Goal: Download file/media

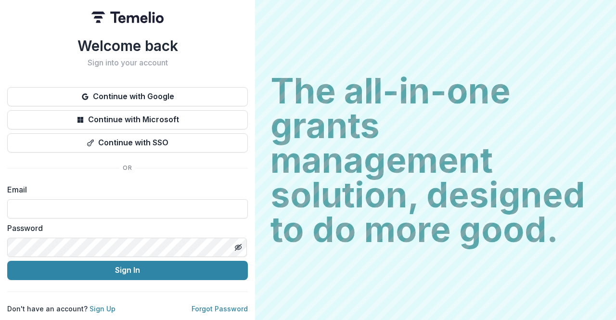
type input "**********"
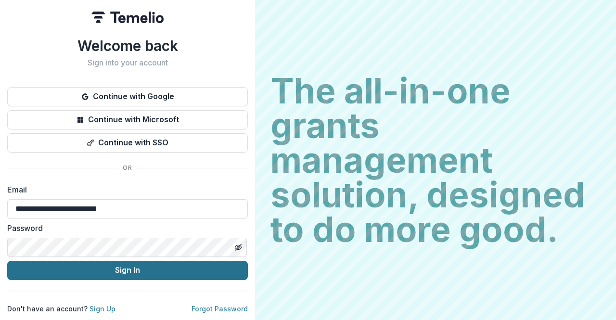
click at [114, 262] on button "Sign In" at bounding box center [127, 270] width 241 height 19
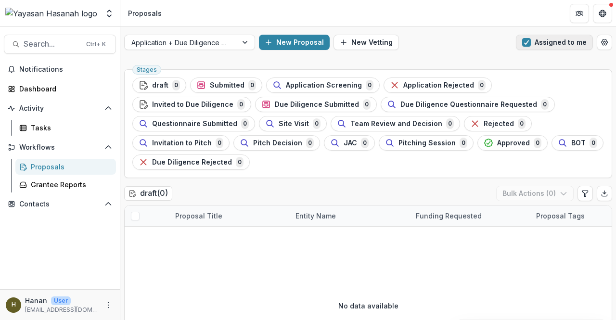
click at [526, 46] on span "button" at bounding box center [526, 42] width 9 height 9
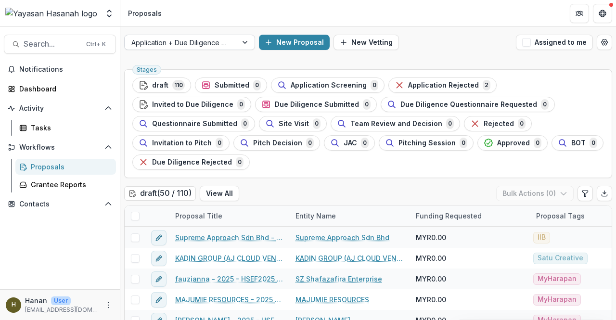
click at [181, 39] on div at bounding box center [180, 43] width 99 height 12
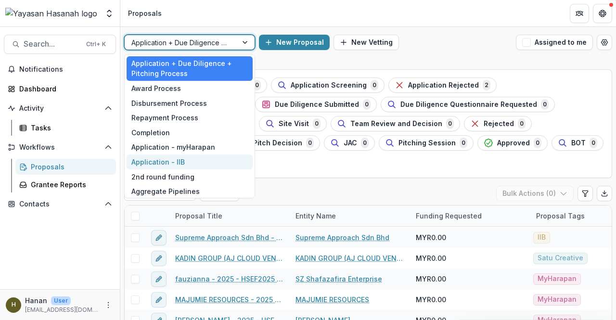
click at [200, 159] on div "Application - IIB" at bounding box center [190, 162] width 126 height 15
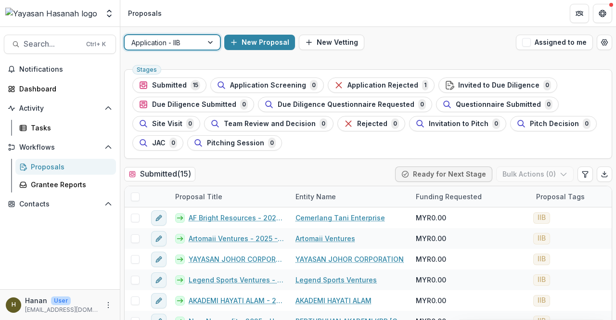
click at [351, 176] on div "Submitted ( 15 ) Ready for Next Stage Bulk Actions ( 0 )" at bounding box center [368, 176] width 488 height 19
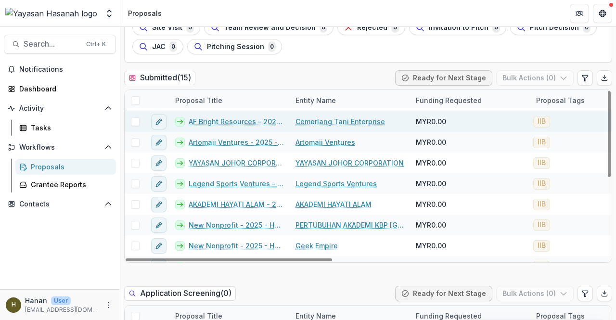
drag, startPoint x: 137, startPoint y: 103, endPoint x: 216, endPoint y: 128, distance: 82.4
click at [137, 103] on span at bounding box center [135, 100] width 9 height 9
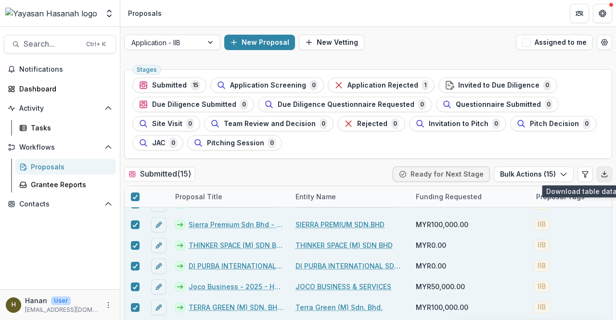
click at [601, 171] on icon "Export table data" at bounding box center [605, 174] width 8 height 8
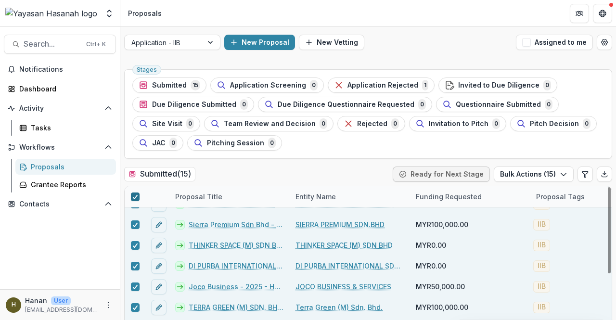
click at [137, 194] on icon at bounding box center [135, 196] width 6 height 5
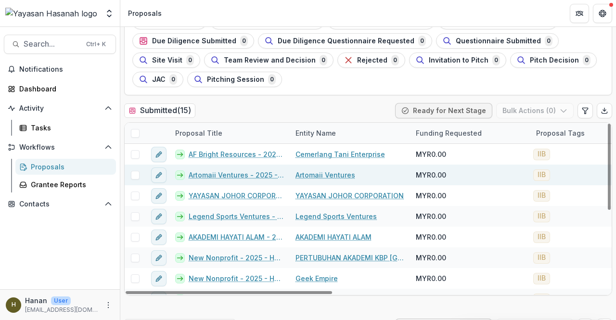
scroll to position [48, 0]
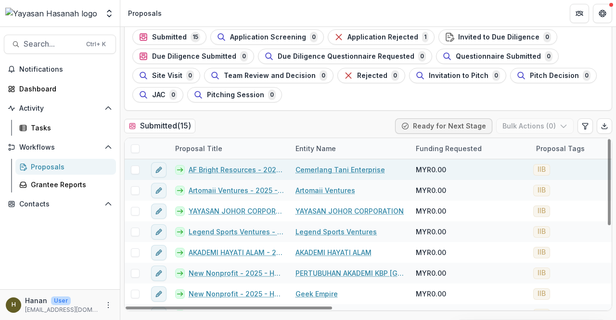
click at [246, 171] on link "AF Bright Resources - 2025 - HSEF2025 - Iskandar Investment Berhad" at bounding box center [236, 170] width 95 height 10
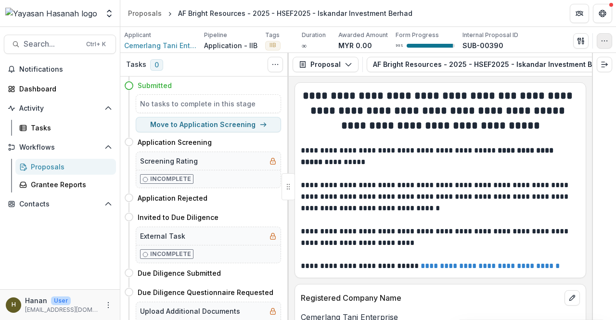
click at [607, 44] on icon "button" at bounding box center [605, 41] width 8 height 8
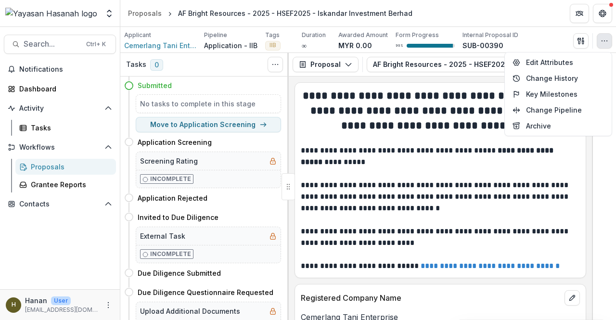
click at [384, 221] on p at bounding box center [440, 220] width 279 height 12
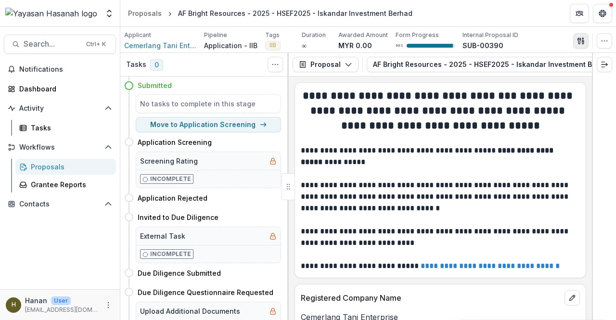
click at [579, 41] on icon "button" at bounding box center [579, 41] width 3 height 6
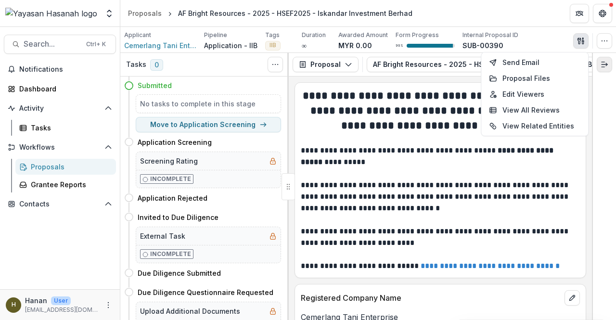
click at [606, 66] on icon "Expand right" at bounding box center [605, 65] width 8 height 8
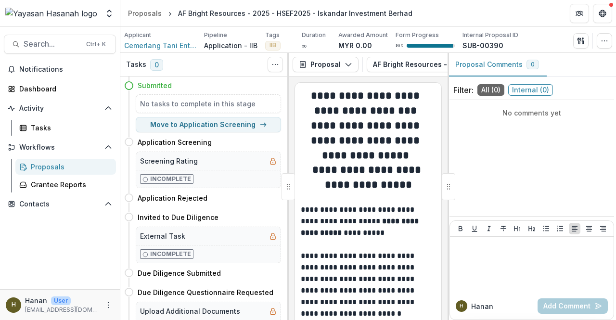
click at [450, 184] on div at bounding box center [448, 186] width 13 height 27
drag, startPoint x: 450, startPoint y: 184, endPoint x: 663, endPoint y: 193, distance: 212.9
click at [616, 193] on html "Skip to content Foundations Yayasan Hasanah Nonprofits Hanan Hanan Afiqah Muham…" at bounding box center [308, 160] width 616 height 320
click at [439, 164] on div "**********" at bounding box center [368, 199] width 159 height 244
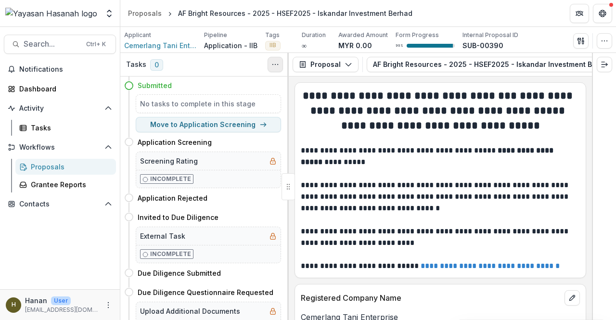
click at [273, 60] on button "Toggle View Cancelled Tasks" at bounding box center [275, 64] width 15 height 15
click at [347, 61] on icon "button" at bounding box center [349, 65] width 8 height 8
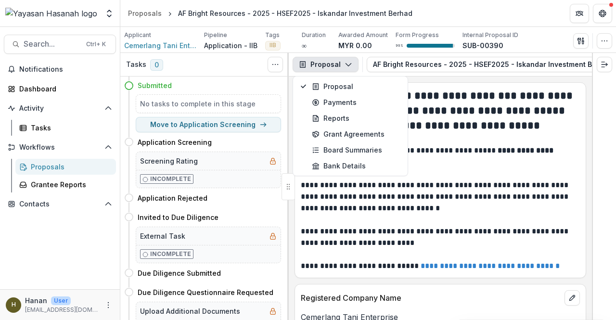
click at [347, 61] on icon "button" at bounding box center [349, 65] width 8 height 8
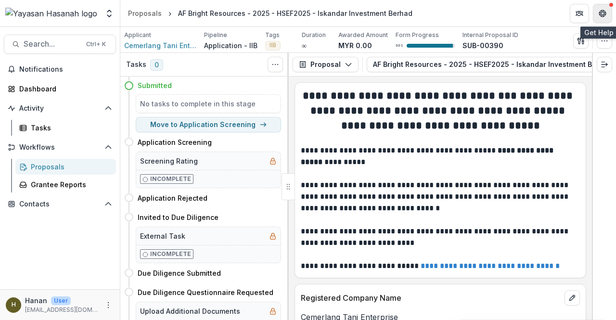
click at [606, 19] on button "Get Help" at bounding box center [602, 13] width 19 height 19
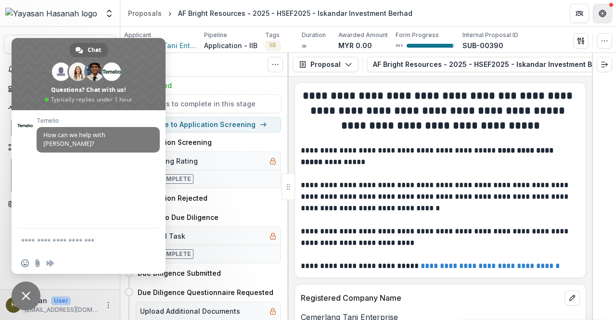
click at [606, 19] on button "Get Help" at bounding box center [602, 13] width 19 height 19
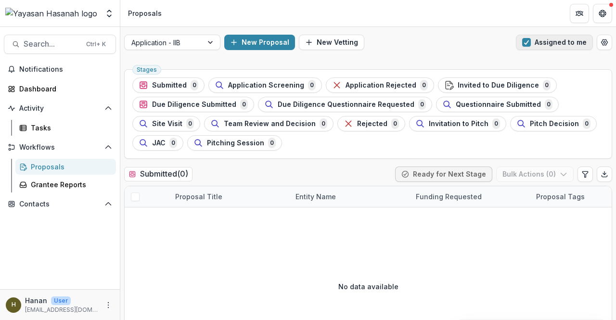
click at [540, 40] on button "Assigned to me" at bounding box center [554, 42] width 77 height 15
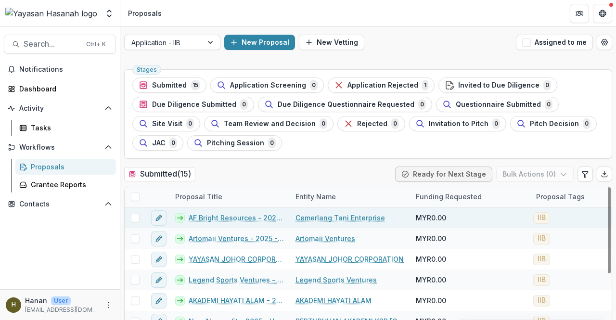
click at [134, 216] on span at bounding box center [135, 218] width 9 height 9
click at [138, 219] on span at bounding box center [135, 218] width 9 height 9
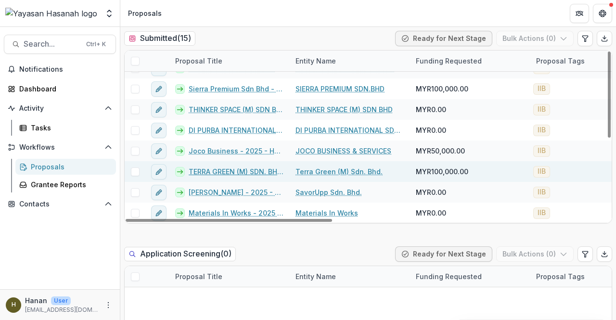
scroll to position [144, 0]
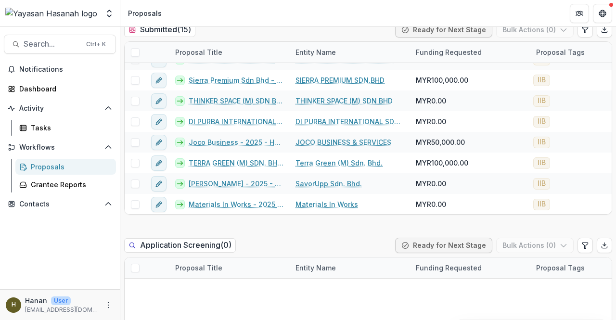
click at [387, 9] on header "Proposals" at bounding box center [368, 13] width 496 height 26
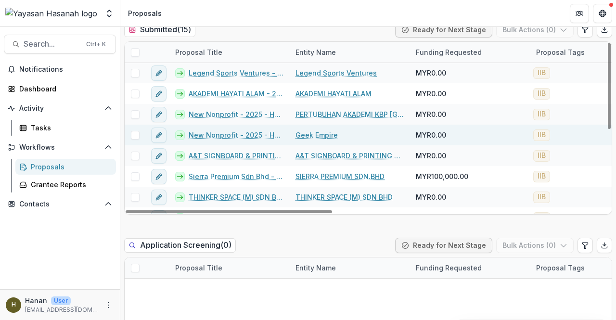
scroll to position [0, 0]
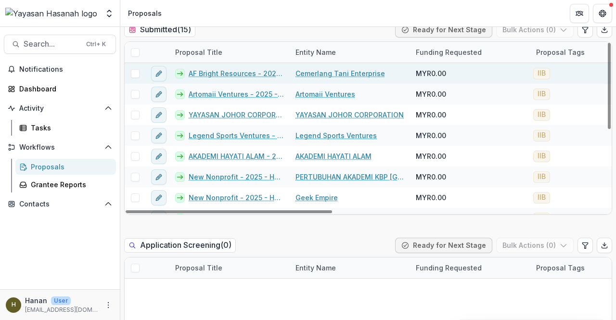
click at [249, 75] on link "AF Bright Resources - 2025 - HSEF2025 - Iskandar Investment Berhad" at bounding box center [236, 73] width 95 height 10
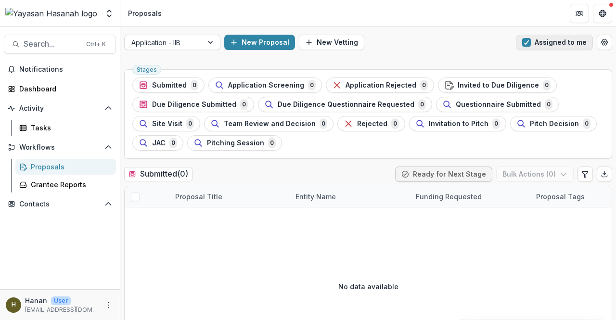
click at [560, 42] on button "Assigned to me" at bounding box center [554, 42] width 77 height 15
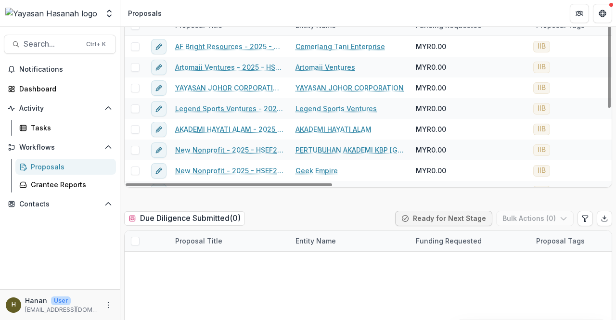
scroll to position [770, 0]
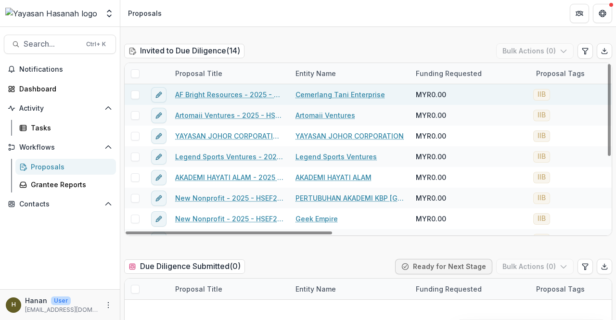
click at [252, 90] on link "AF Bright Resources - 2025 - HSEF2025 - Iskandar Investment Berhad" at bounding box center [229, 95] width 109 height 10
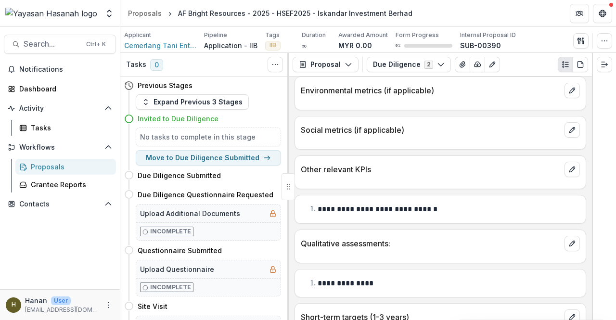
scroll to position [1540, 0]
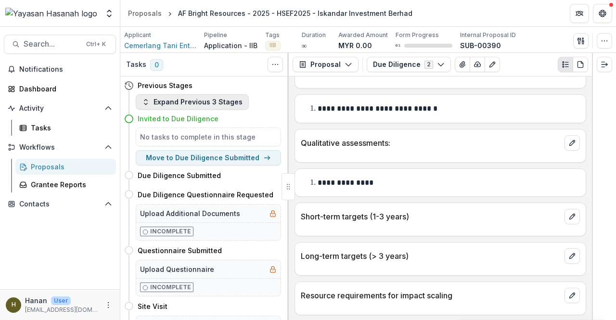
click at [184, 103] on button "Expand Previous 3 Stages" at bounding box center [192, 101] width 113 height 15
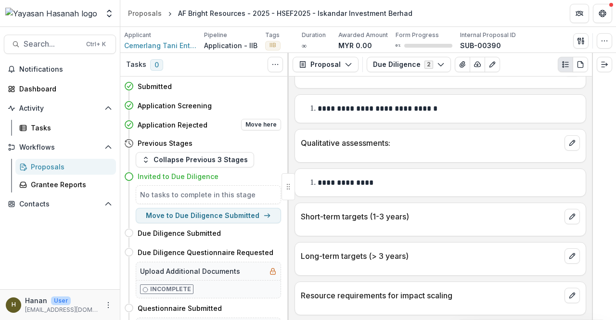
click at [176, 126] on h4 "Application Rejected" at bounding box center [173, 125] width 70 height 10
click at [156, 104] on h4 "Application Screening" at bounding box center [175, 106] width 74 height 10
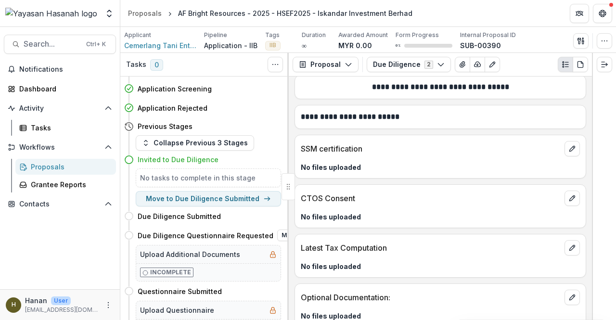
scroll to position [0, 0]
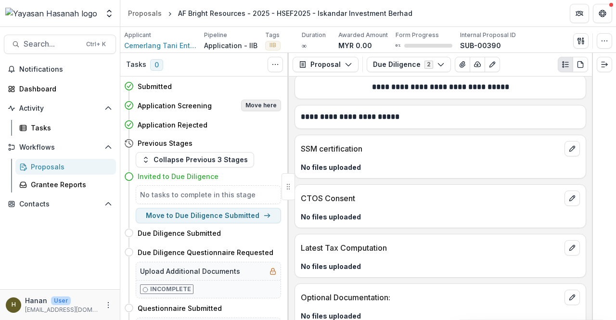
click at [249, 103] on button "Move here" at bounding box center [261, 106] width 40 height 12
select select "**********"
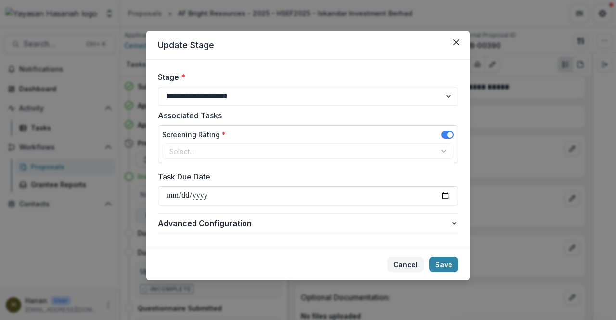
click at [404, 264] on button "Cancel" at bounding box center [405, 264] width 36 height 15
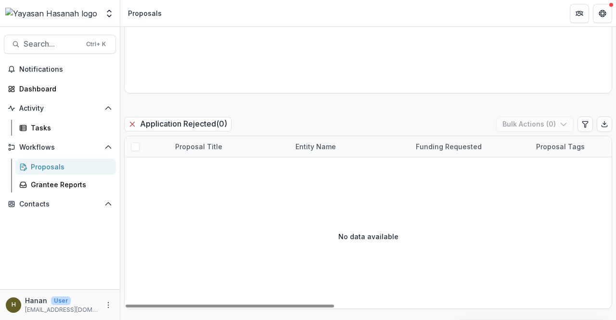
scroll to position [241, 0]
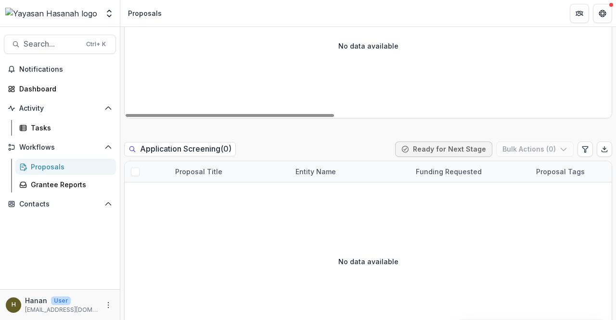
click at [439, 110] on div "No data available" at bounding box center [368, 46] width 487 height 144
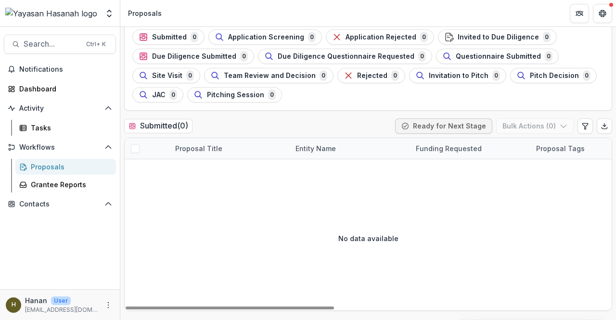
scroll to position [0, 0]
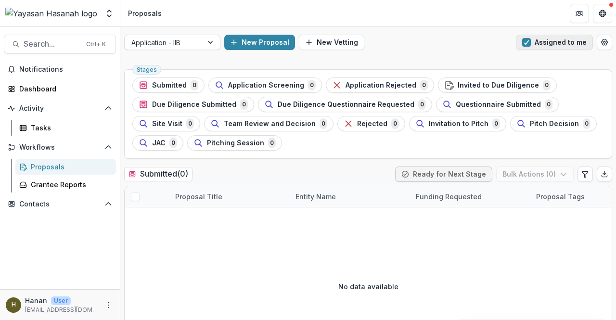
click at [564, 44] on button "Assigned to me" at bounding box center [554, 42] width 77 height 15
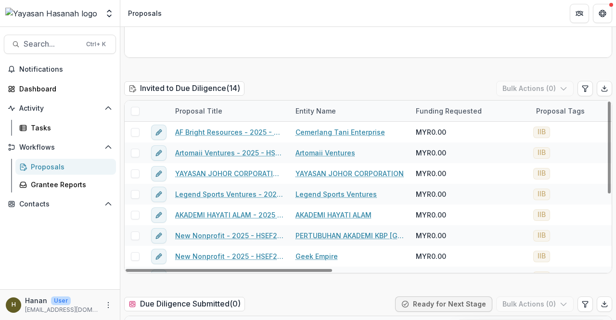
scroll to position [674, 0]
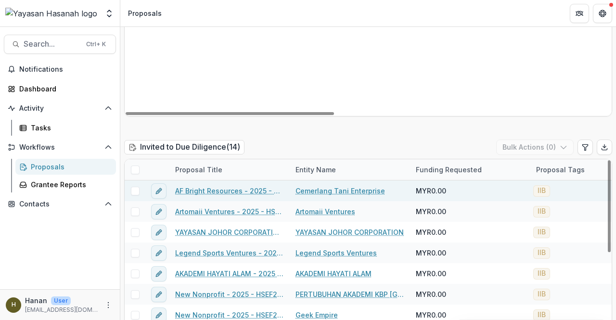
click at [314, 187] on link "Cemerlang Tani Enterprise" at bounding box center [341, 191] width 90 height 10
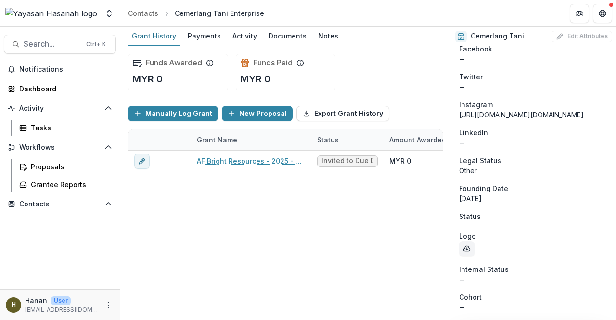
scroll to position [781, 0]
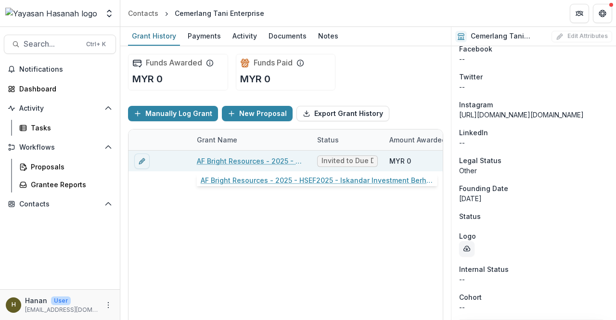
click at [249, 162] on link "AF Bright Resources - 2025 - HSEF2025 - Iskandar Investment Berhad" at bounding box center [251, 161] width 109 height 10
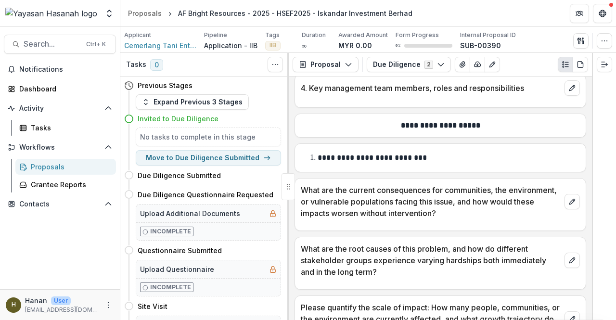
scroll to position [529, 0]
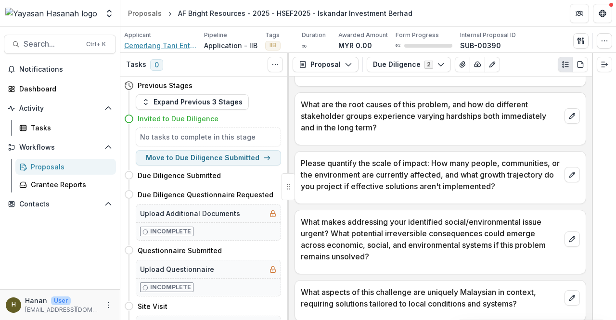
click at [144, 47] on span "Cemerlang Tani Enterprise" at bounding box center [160, 45] width 72 height 10
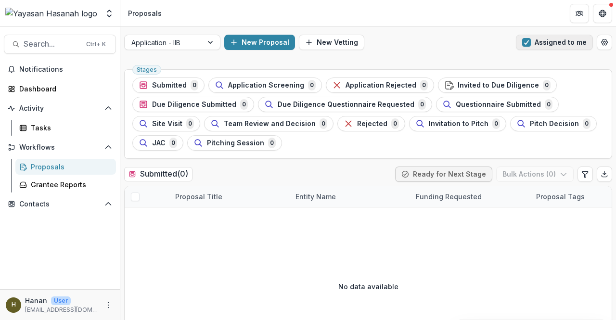
click at [559, 46] on button "Assigned to me" at bounding box center [554, 42] width 77 height 15
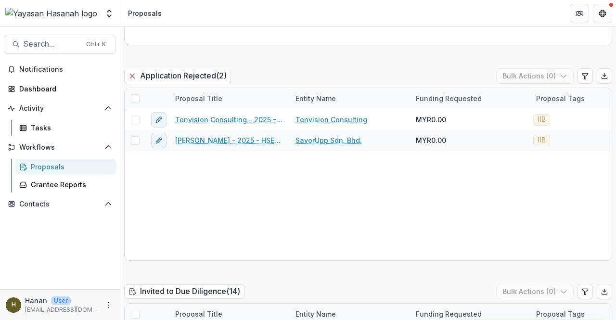
scroll to position [529, 0]
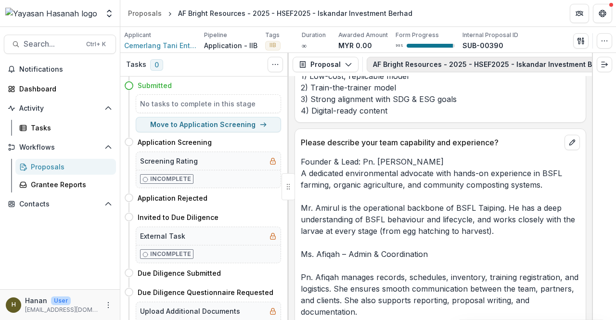
scroll to position [0, 123]
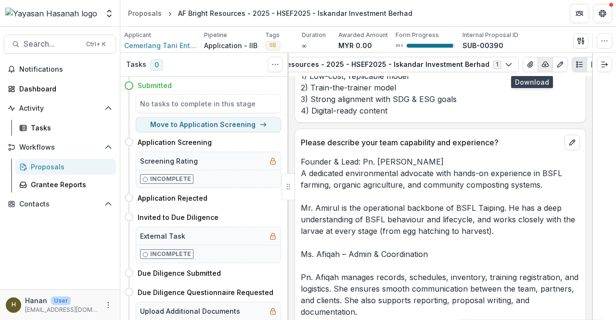
click at [542, 64] on icon "button" at bounding box center [545, 64] width 6 height 5
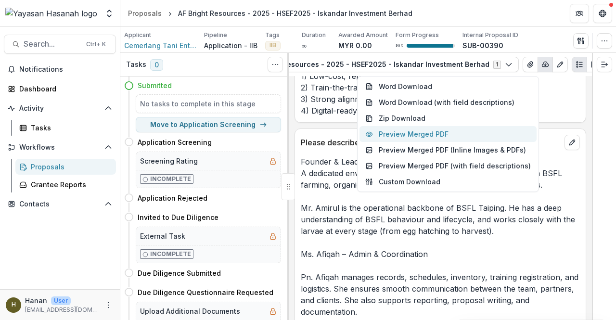
click at [461, 133] on button "Preview Merged PDF" at bounding box center [448, 134] width 177 height 16
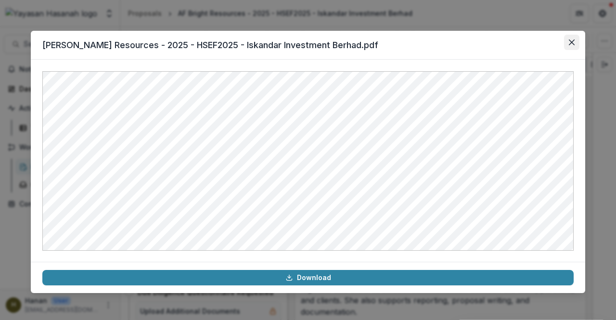
click at [576, 42] on button "Close" at bounding box center [571, 42] width 15 height 15
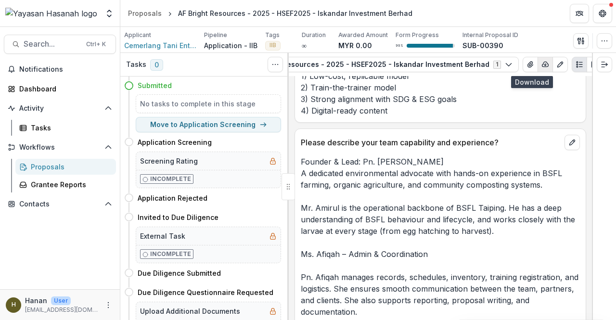
click at [542, 62] on icon "button" at bounding box center [546, 65] width 8 height 8
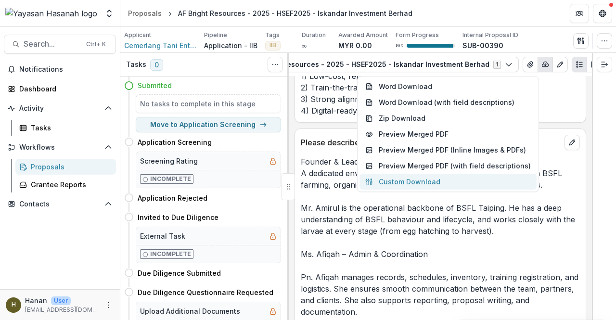
click at [438, 177] on button "Custom Download" at bounding box center [448, 182] width 177 height 16
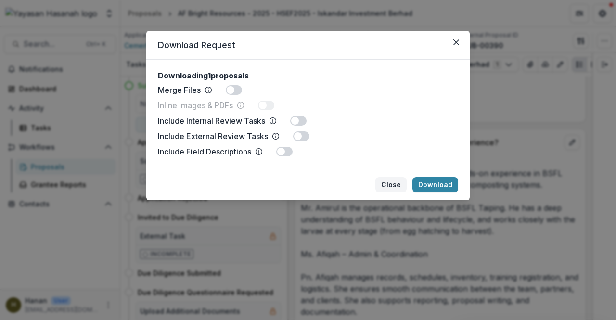
click at [397, 181] on button "Close" at bounding box center [390, 184] width 31 height 15
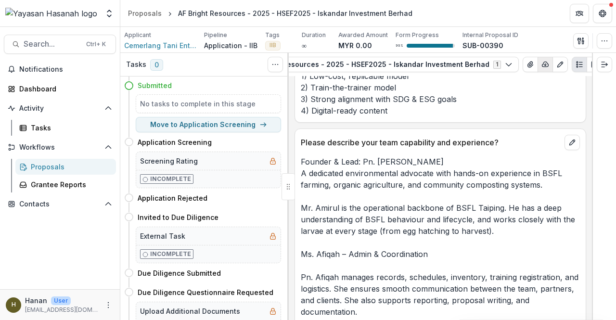
click at [542, 62] on icon "button" at bounding box center [546, 65] width 8 height 8
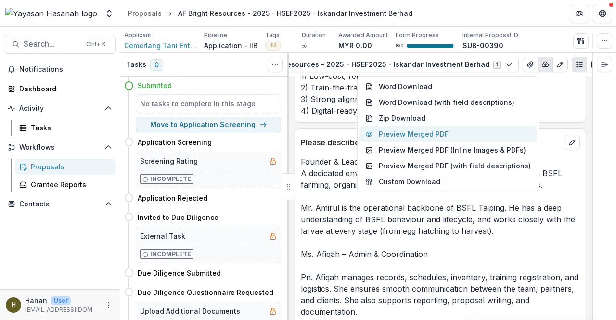
click at [438, 129] on button "Preview Merged PDF" at bounding box center [448, 134] width 177 height 16
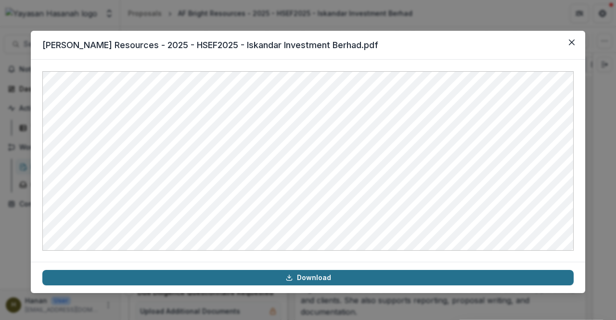
click at [333, 276] on link "Download" at bounding box center [307, 277] width 531 height 15
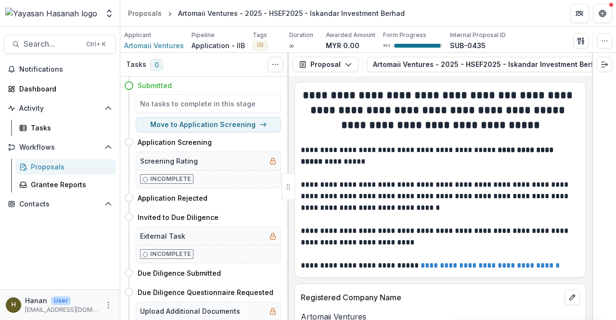
scroll to position [0, 115]
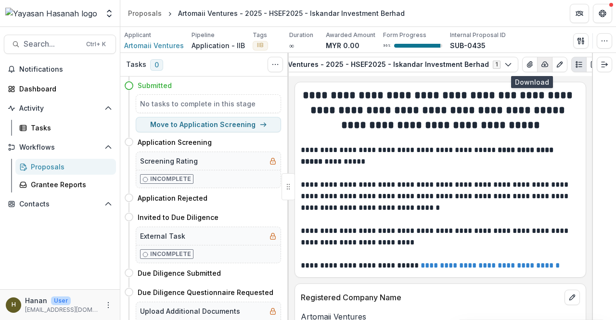
click at [541, 61] on icon "button" at bounding box center [545, 65] width 8 height 8
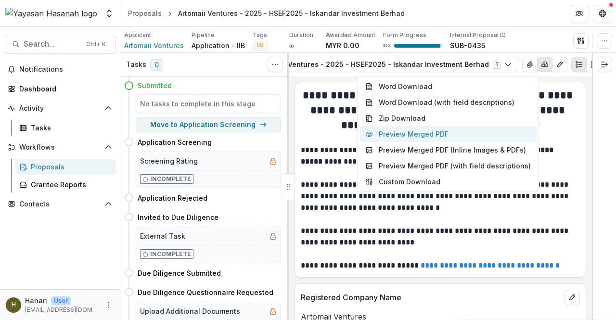
click at [494, 137] on button "Preview Merged PDF" at bounding box center [448, 134] width 177 height 16
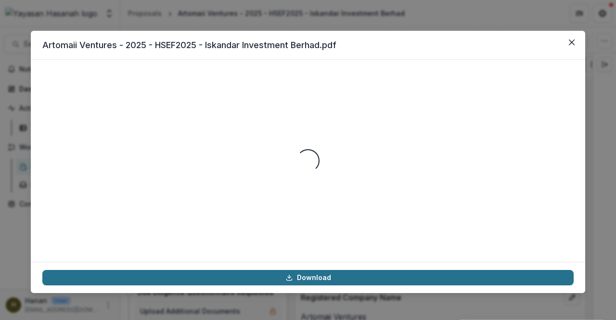
click at [341, 275] on link "Download" at bounding box center [307, 277] width 531 height 15
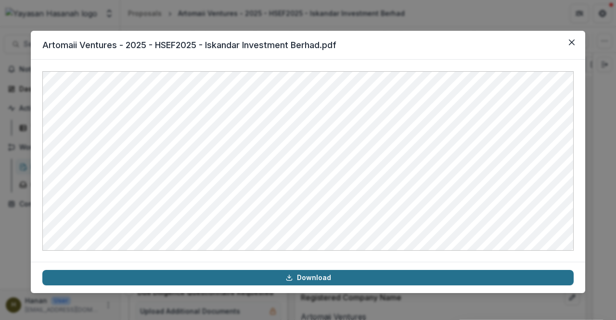
click at [293, 276] on icon at bounding box center [289, 278] width 8 height 8
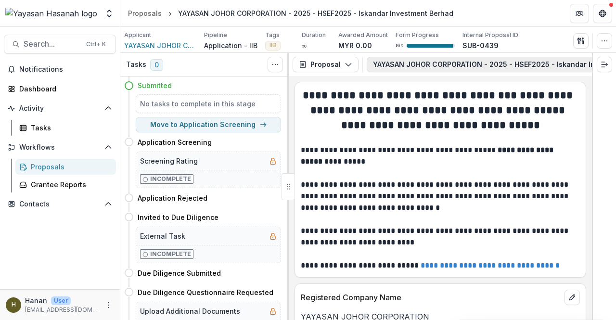
scroll to position [0, 165]
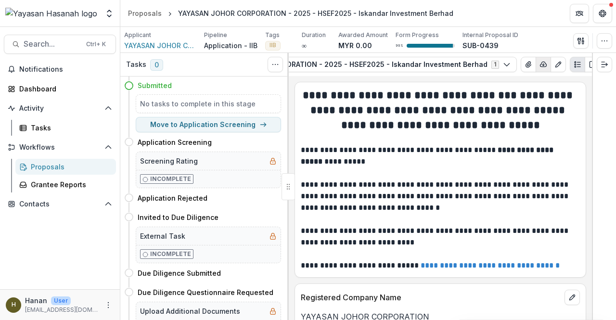
click at [540, 66] on icon "button" at bounding box center [544, 65] width 8 height 8
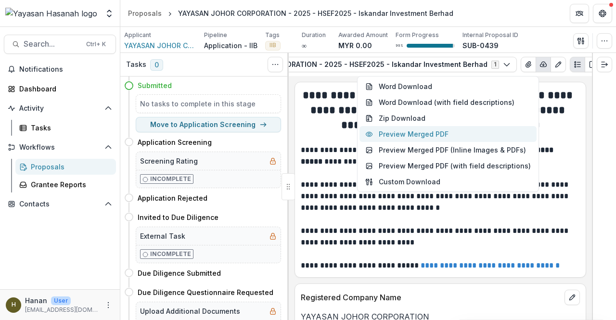
click at [481, 139] on button "Preview Merged PDF" at bounding box center [448, 134] width 177 height 16
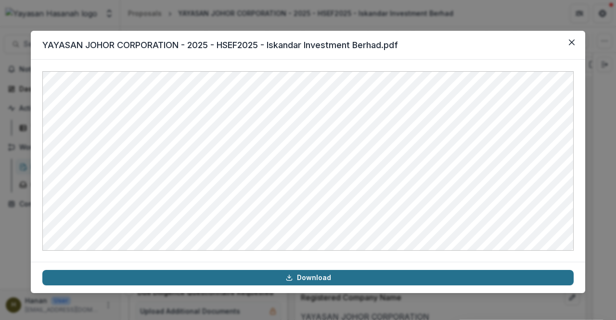
click at [361, 275] on link "Download" at bounding box center [307, 277] width 531 height 15
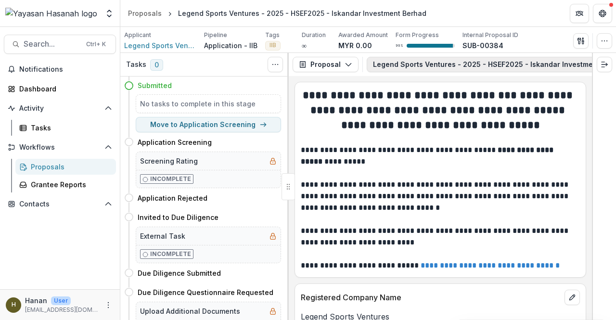
scroll to position [0, 135]
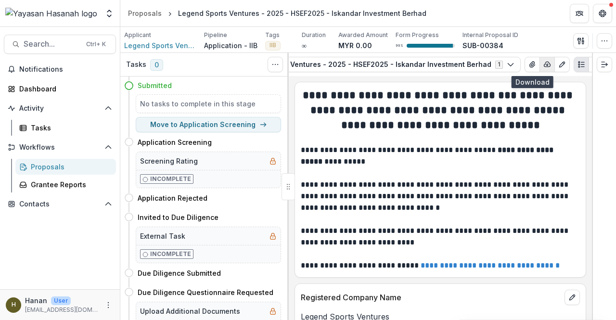
click at [543, 64] on icon "button" at bounding box center [547, 65] width 8 height 8
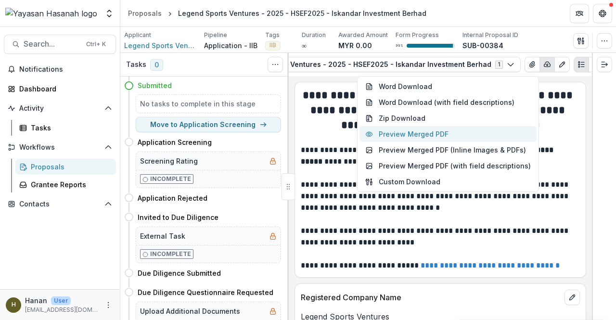
click at [484, 134] on button "Preview Merged PDF" at bounding box center [448, 134] width 177 height 16
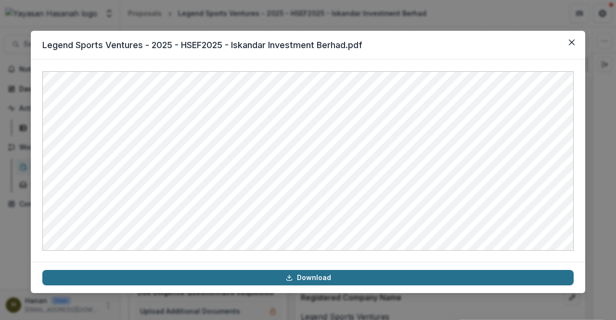
click at [365, 280] on link "Download" at bounding box center [307, 277] width 531 height 15
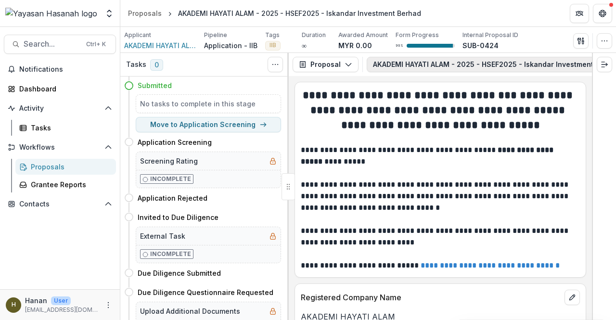
scroll to position [0, 136]
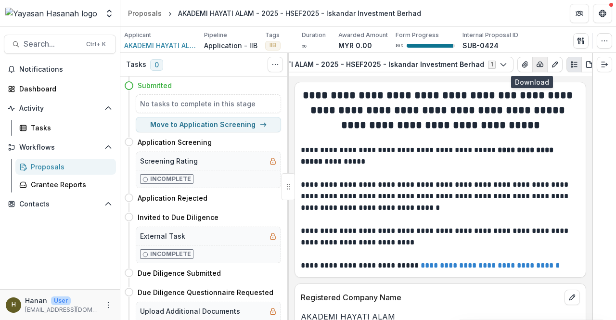
click at [537, 65] on icon "button" at bounding box center [540, 64] width 6 height 5
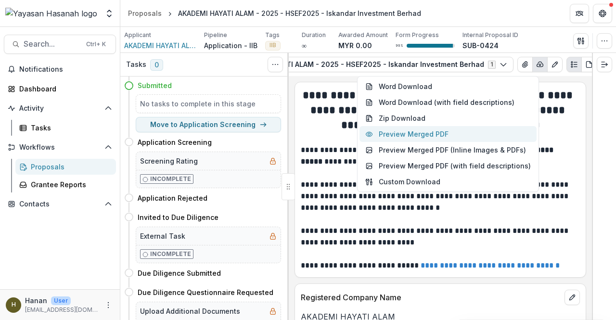
click at [507, 136] on button "Preview Merged PDF" at bounding box center [448, 134] width 177 height 16
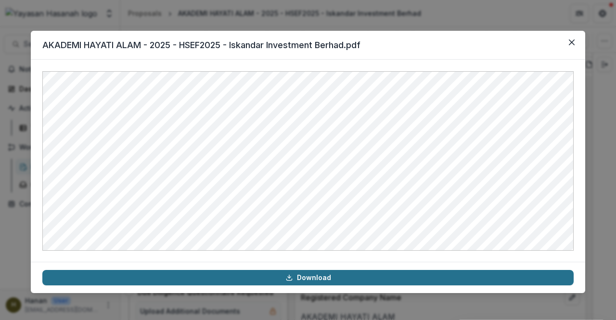
click at [383, 278] on link "Download" at bounding box center [307, 277] width 531 height 15
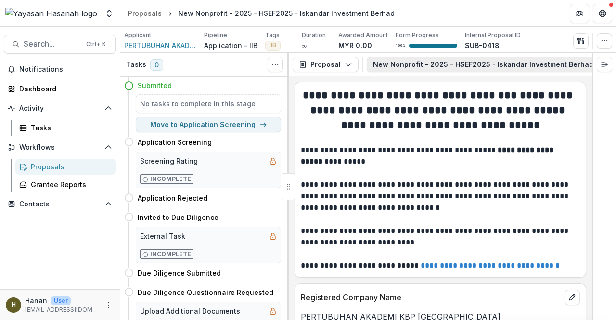
scroll to position [0, 104]
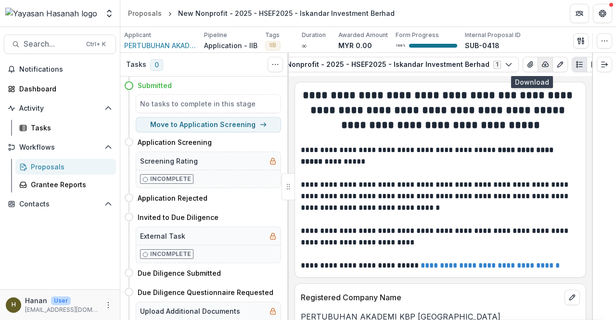
click at [538, 60] on button "button" at bounding box center [545, 64] width 15 height 15
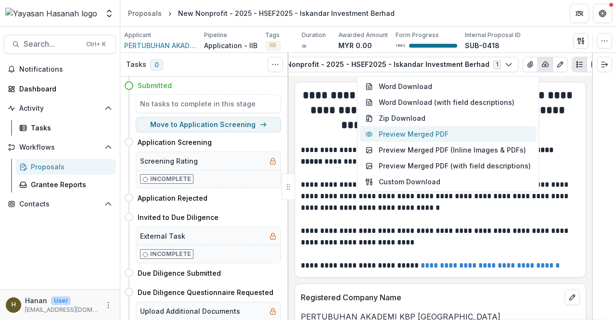
click at [462, 133] on button "Preview Merged PDF" at bounding box center [448, 134] width 177 height 16
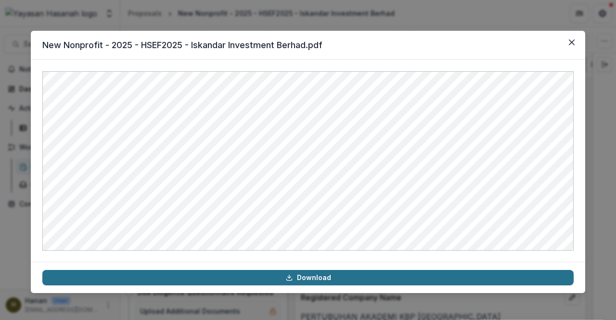
click at [337, 280] on link "Download" at bounding box center [307, 277] width 531 height 15
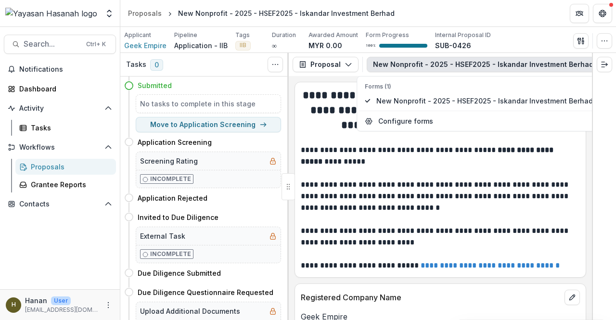
click at [526, 64] on button "New Nonprofit - 2025 - HSEF2025 - Iskandar Investment Berhad 1" at bounding box center [495, 64] width 256 height 15
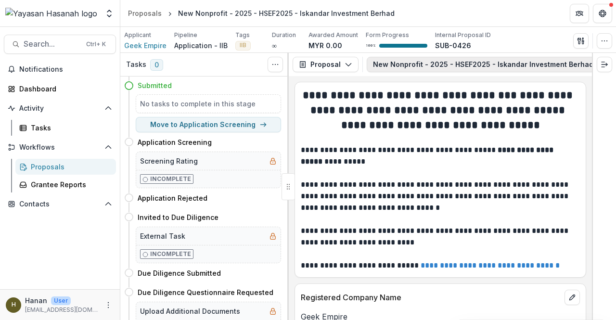
scroll to position [0, 104]
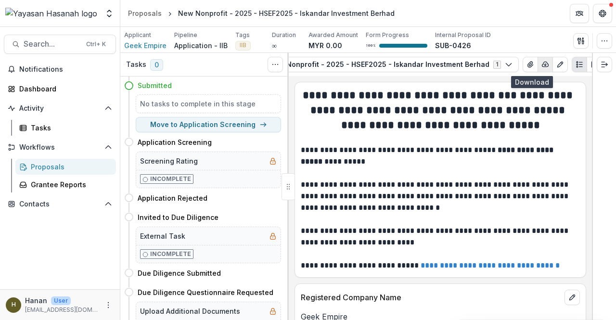
click at [542, 64] on icon "button" at bounding box center [546, 65] width 8 height 8
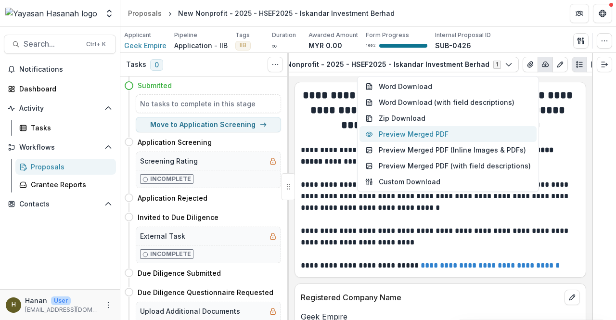
click at [507, 129] on button "Preview Merged PDF" at bounding box center [448, 134] width 177 height 16
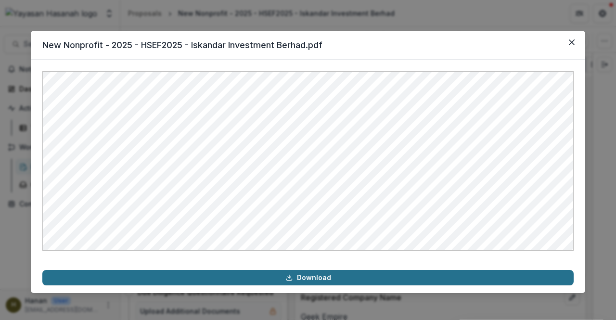
click at [241, 278] on link "Download" at bounding box center [307, 277] width 531 height 15
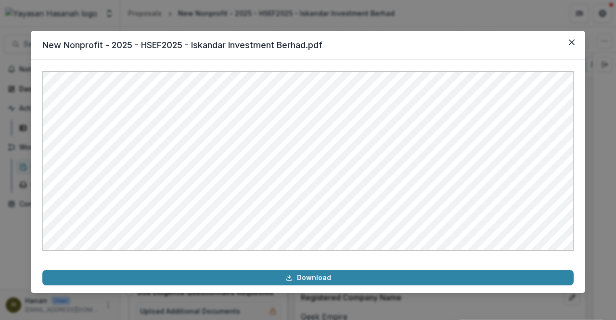
click at [160, 20] on div "New Nonprofit - 2025 - HSEF2025 - Iskandar Investment Berhad.pdf Download" at bounding box center [308, 160] width 616 height 320
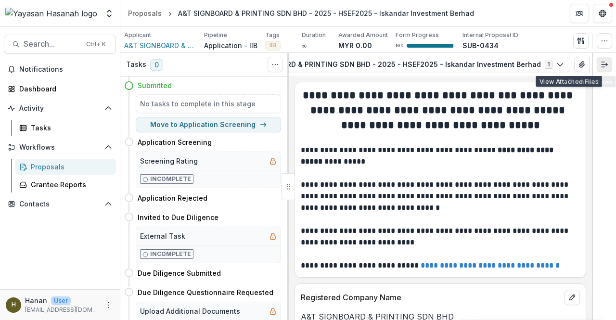
scroll to position [0, 133]
click at [593, 64] on icon "button" at bounding box center [596, 64] width 6 height 5
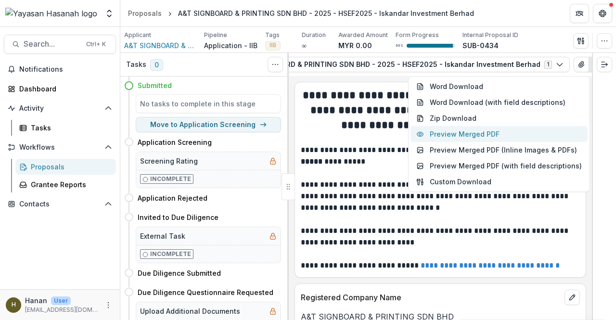
click at [532, 130] on button "Preview Merged PDF" at bounding box center [499, 134] width 177 height 16
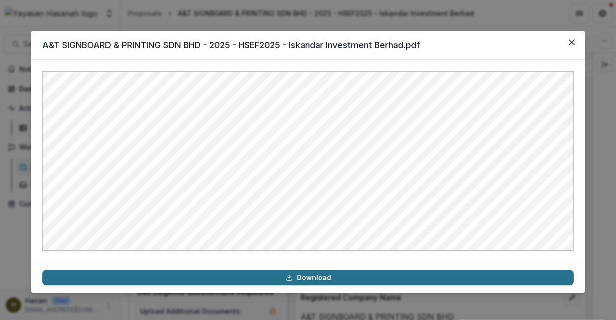
click at [393, 275] on link "Download" at bounding box center [307, 277] width 531 height 15
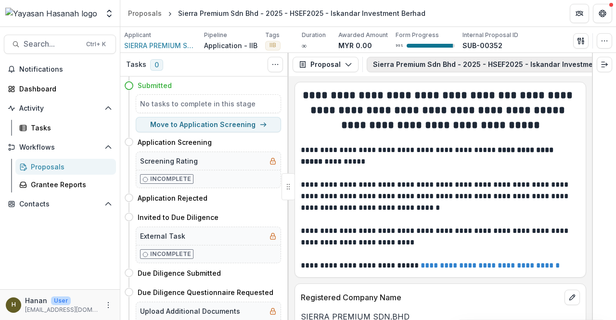
scroll to position [0, 135]
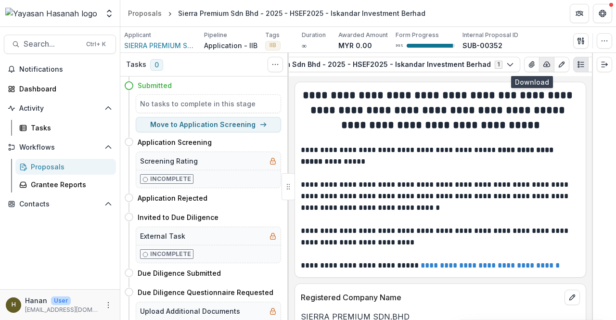
click at [543, 61] on icon "button" at bounding box center [547, 65] width 8 height 8
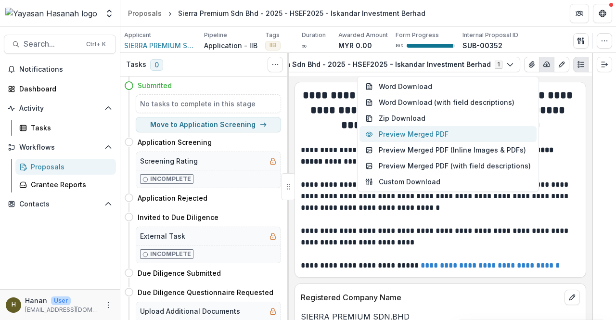
click at [481, 131] on button "Preview Merged PDF" at bounding box center [448, 134] width 177 height 16
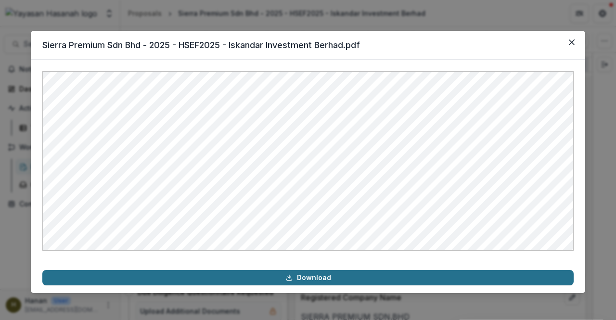
click at [434, 272] on link "Download" at bounding box center [307, 277] width 531 height 15
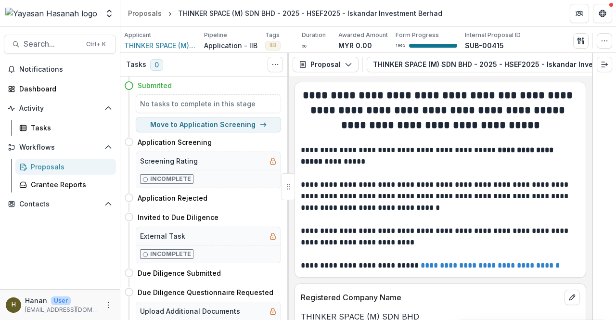
scroll to position [0, 155]
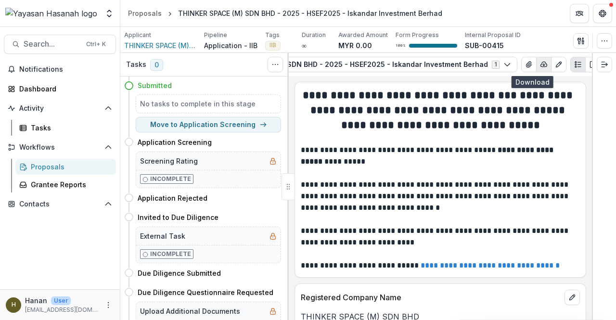
click at [540, 63] on icon "button" at bounding box center [544, 65] width 8 height 8
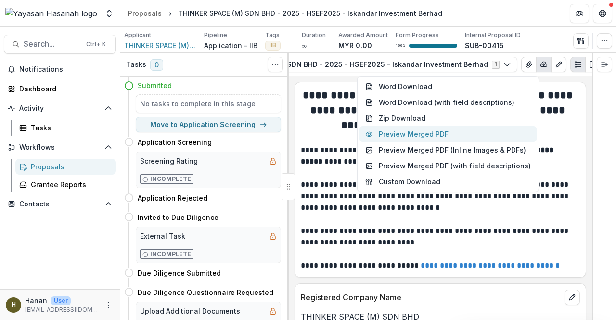
click at [489, 133] on button "Preview Merged PDF" at bounding box center [448, 134] width 177 height 16
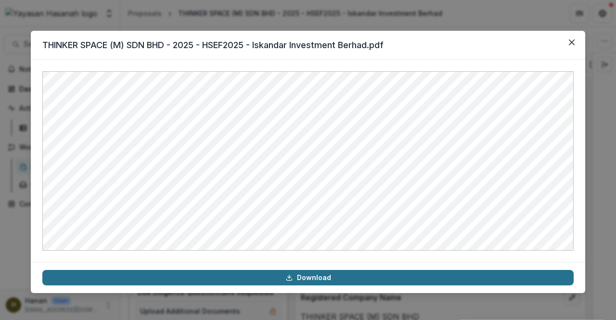
click at [297, 282] on link "Download" at bounding box center [307, 277] width 531 height 15
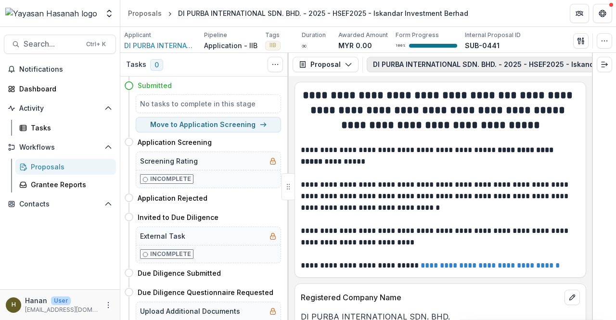
scroll to position [0, 180]
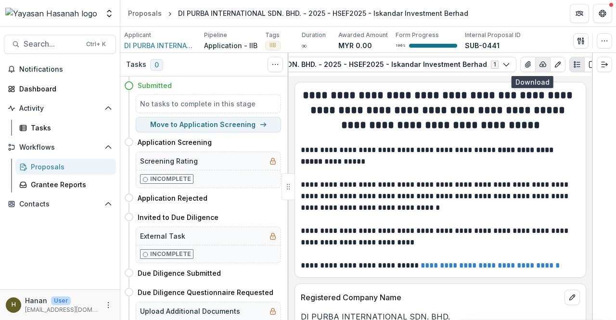
click at [535, 67] on button "button" at bounding box center [542, 64] width 15 height 15
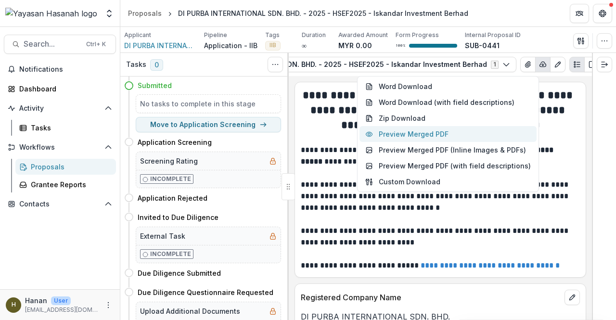
click at [496, 138] on button "Preview Merged PDF" at bounding box center [448, 134] width 177 height 16
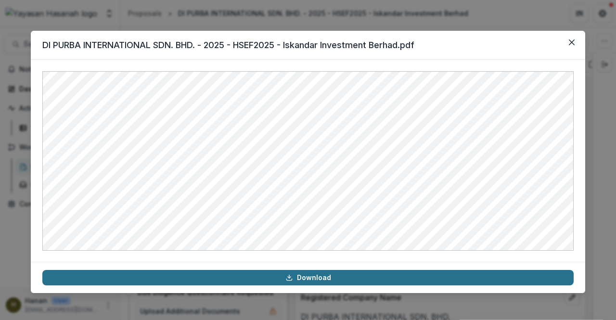
click at [408, 272] on link "Download" at bounding box center [307, 277] width 531 height 15
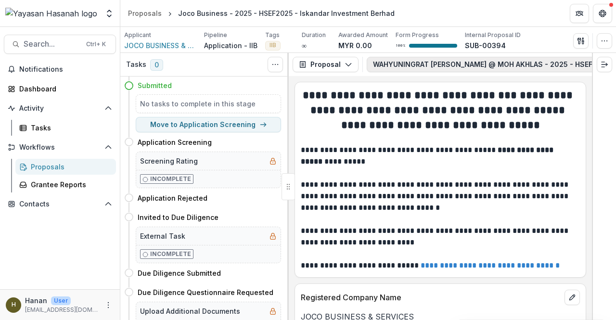
scroll to position [0, 210]
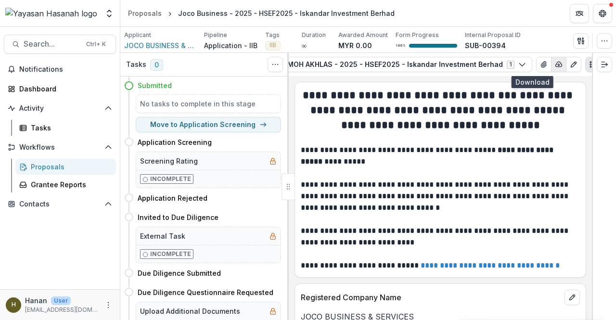
click at [551, 66] on button "button" at bounding box center [558, 64] width 15 height 15
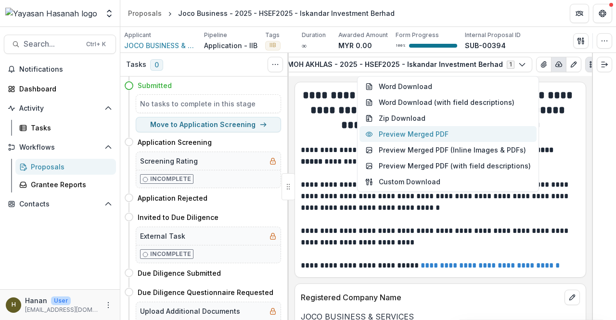
click at [481, 135] on button "Preview Merged PDF" at bounding box center [448, 134] width 177 height 16
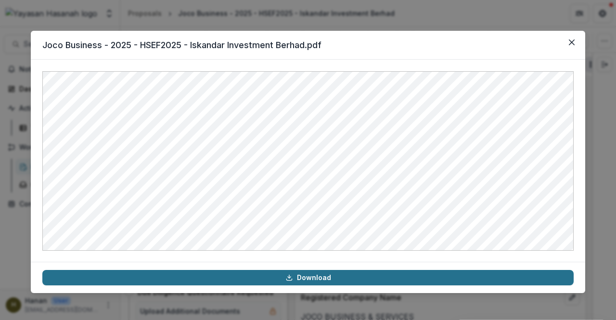
click at [378, 276] on link "Download" at bounding box center [307, 277] width 531 height 15
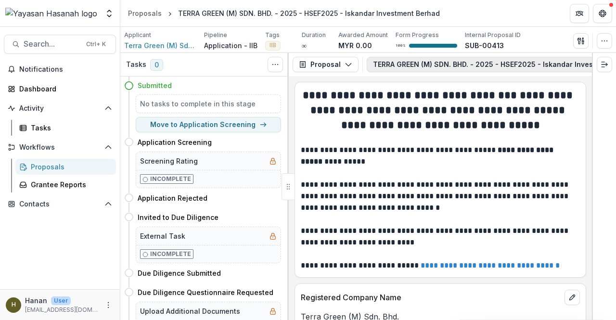
scroll to position [0, 152]
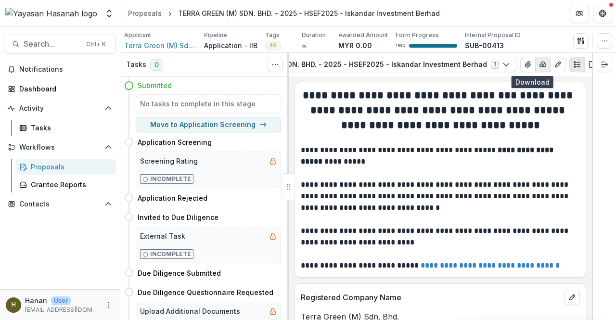
click at [535, 67] on button "button" at bounding box center [542, 64] width 15 height 15
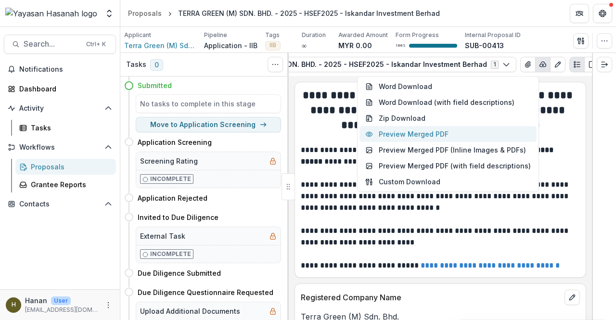
click at [502, 133] on button "Preview Merged PDF" at bounding box center [448, 134] width 177 height 16
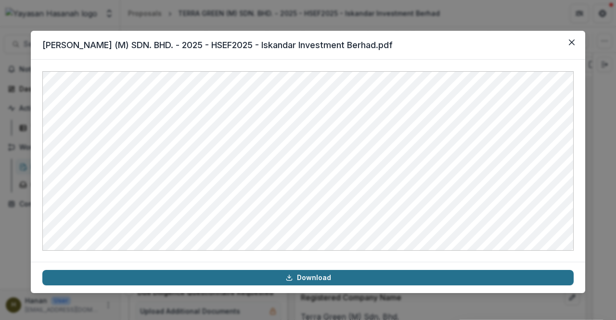
click at [362, 279] on link "Download" at bounding box center [307, 277] width 531 height 15
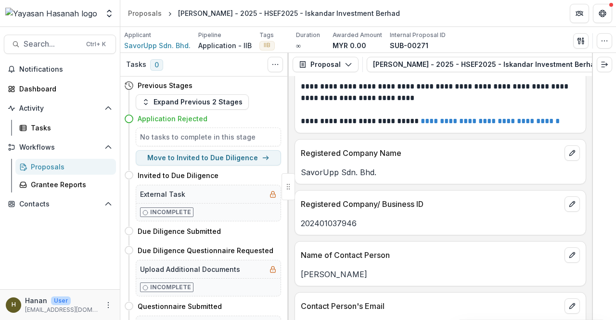
scroll to position [0, 116]
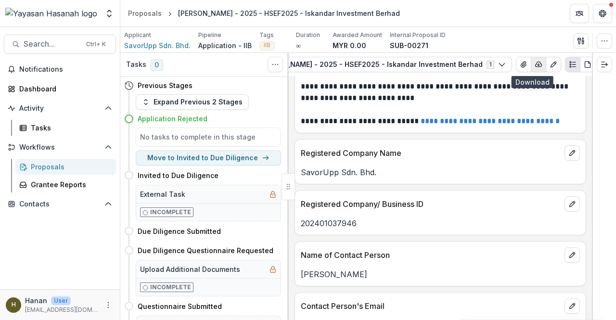
click at [539, 64] on line "button" at bounding box center [539, 65] width 0 height 2
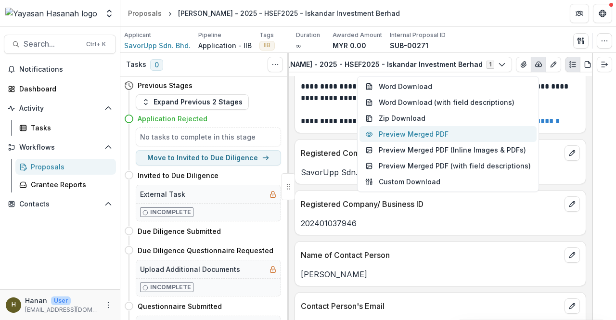
click at [501, 134] on button "Preview Merged PDF" at bounding box center [448, 134] width 177 height 16
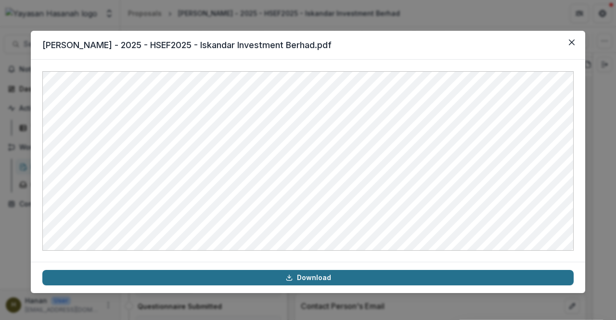
click at [467, 276] on link "Download" at bounding box center [307, 277] width 531 height 15
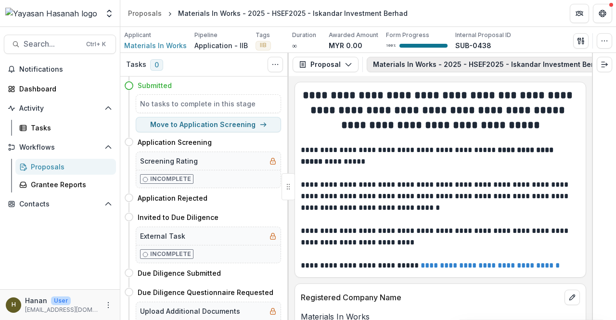
scroll to position [0, 117]
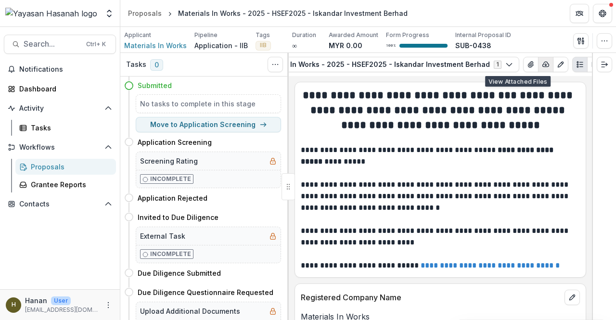
click at [542, 62] on icon "button" at bounding box center [546, 65] width 8 height 8
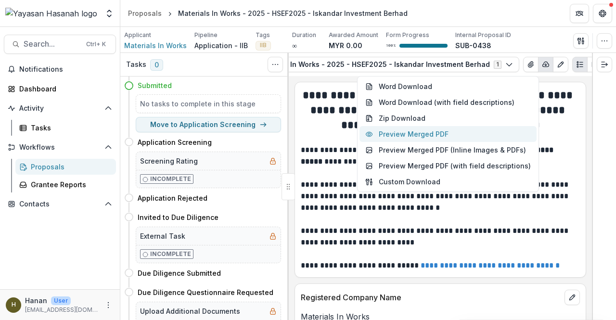
click at [515, 133] on button "Preview Merged PDF" at bounding box center [448, 134] width 177 height 16
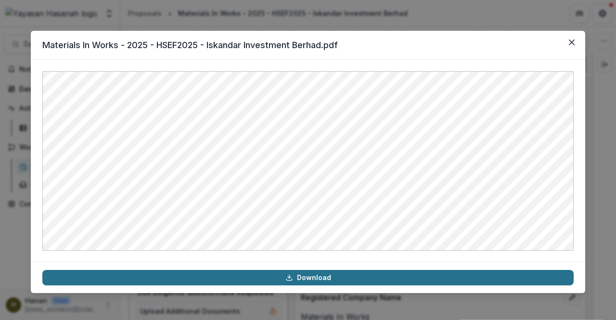
click at [353, 274] on link "Download" at bounding box center [307, 277] width 531 height 15
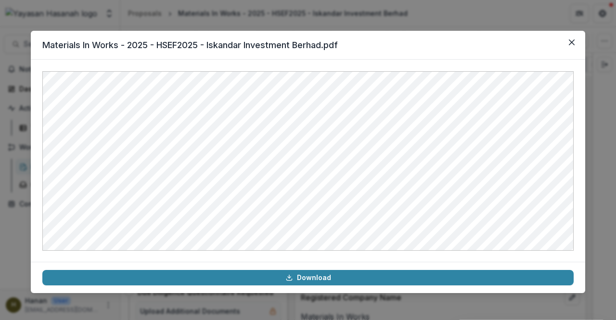
click at [255, 23] on div "Materials In Works - 2025 - HSEF2025 - Iskandar Investment Berhad.pdf Download" at bounding box center [308, 160] width 616 height 320
